Goal: Information Seeking & Learning: Learn about a topic

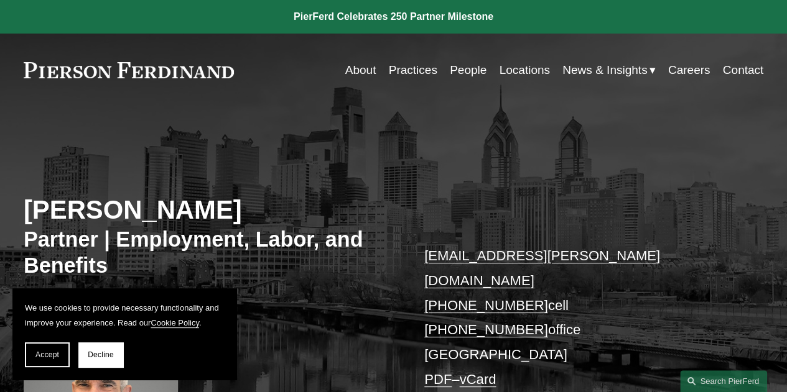
drag, startPoint x: 267, startPoint y: 214, endPoint x: 29, endPoint y: 197, distance: 238.8
click at [29, 197] on h2 "Sidney R. Steinberg" at bounding box center [209, 211] width 370 height 32
copy h2 "Sidney R. Steinberg"
click at [370, 70] on nav "About Practices People Locations News & Insights News Insights Blogs Careers Co…" at bounding box center [554, 70] width 418 height 24
click at [345, 67] on link "About" at bounding box center [360, 70] width 31 height 24
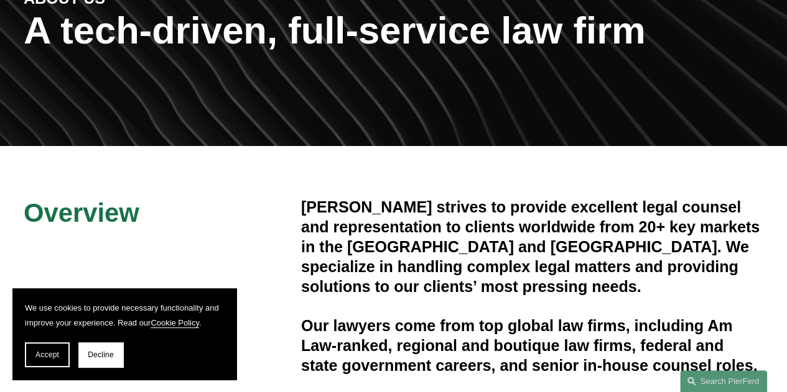
scroll to position [173, 0]
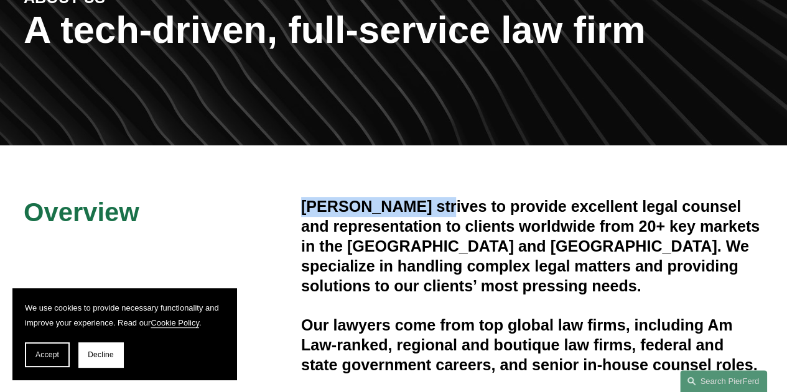
drag, startPoint x: 302, startPoint y: 211, endPoint x: 438, endPoint y: 213, distance: 135.6
click at [438, 213] on h4 "[PERSON_NAME] strives to provide excellent legal counsel and representation to …" at bounding box center [532, 246] width 462 height 99
copy h4 "[PERSON_NAME]"
